Goal: Check status: Check status

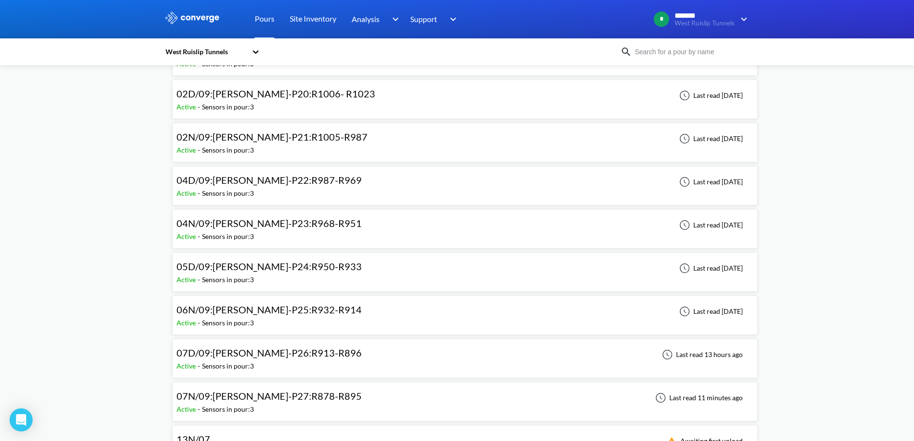
scroll to position [96, 0]
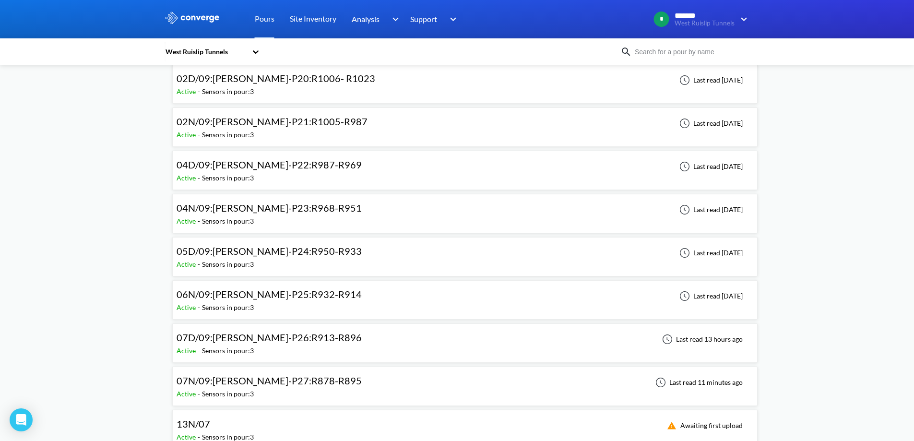
click at [274, 336] on span "07D/09:[PERSON_NAME]-P26:R913-R896" at bounding box center [268, 337] width 185 height 12
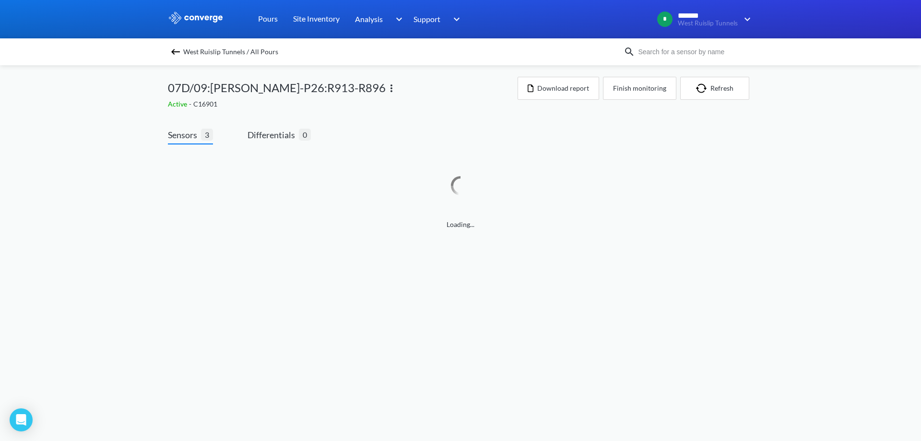
click at [176, 51] on img at bounding box center [176, 52] width 12 height 12
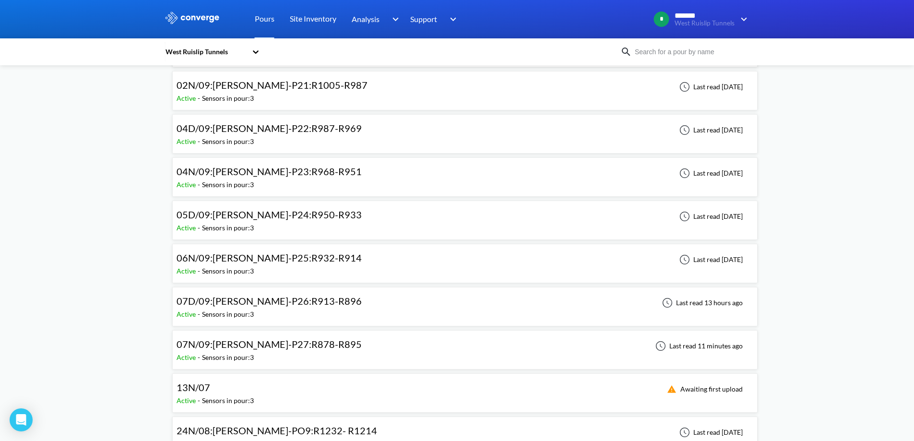
scroll to position [192, 0]
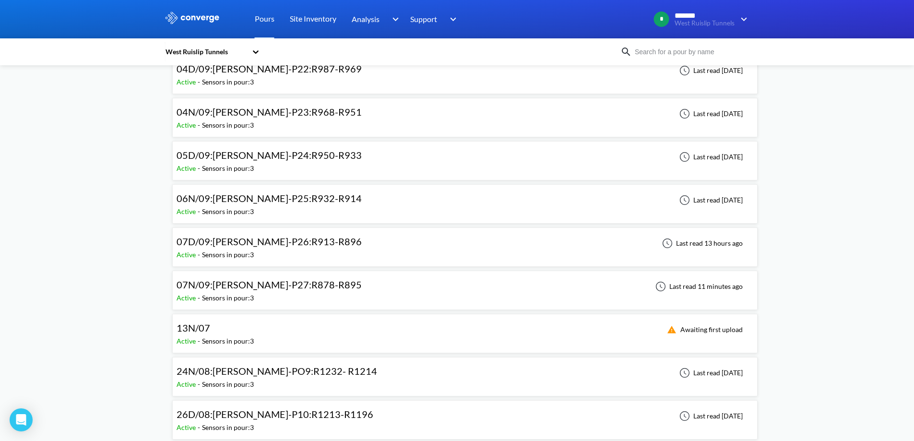
click at [277, 274] on div "07N/09:[PERSON_NAME]-P27:R878-R895 Active - Sensors in pour: 3 Last read 11 min…" at bounding box center [464, 289] width 585 height 39
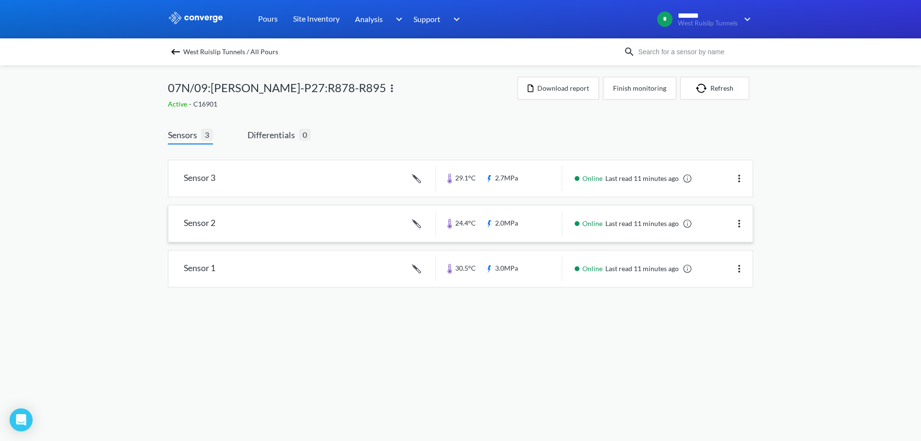
click at [286, 233] on link at bounding box center [460, 223] width 584 height 36
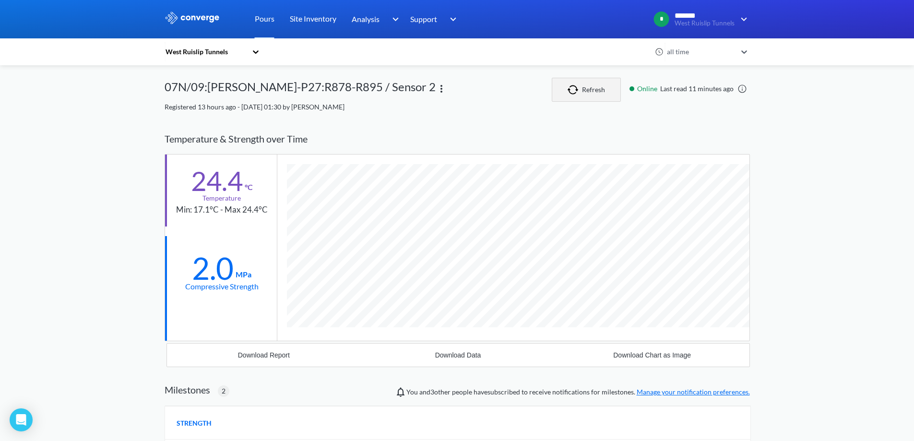
click at [593, 91] on button "Refresh" at bounding box center [585, 90] width 69 height 24
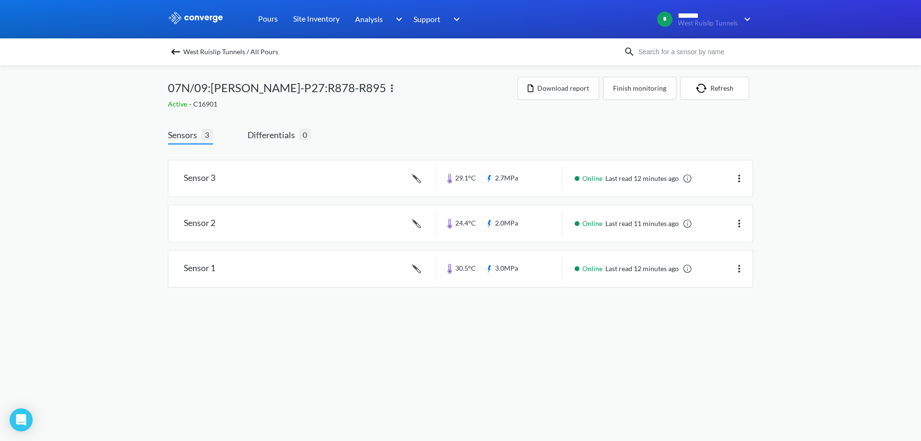
click at [422, 305] on div "Sensor 3 29.1°C 2.7MPa Online Last read 12 minutes ago Sensor 2 24.4°C 2.0MPa O…" at bounding box center [460, 229] width 585 height 154
